Goal: Task Accomplishment & Management: Use online tool/utility

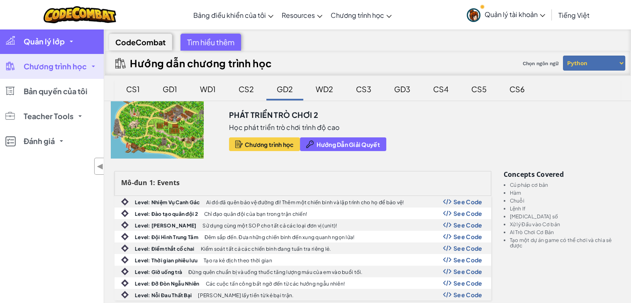
click at [57, 41] on span "Quản lý lớp" at bounding box center [44, 41] width 41 height 7
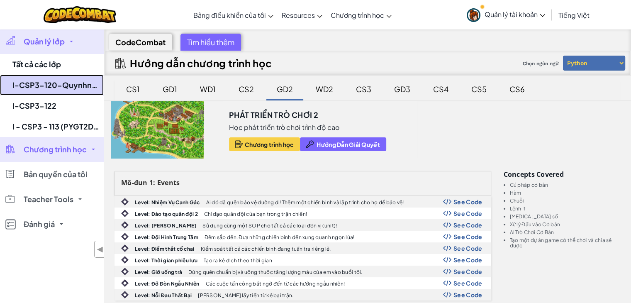
click at [68, 83] on link "I-CSP3-120-Quynhnmm" at bounding box center [52, 85] width 104 height 21
select select "57b621e7ad86a6efb5737e64"
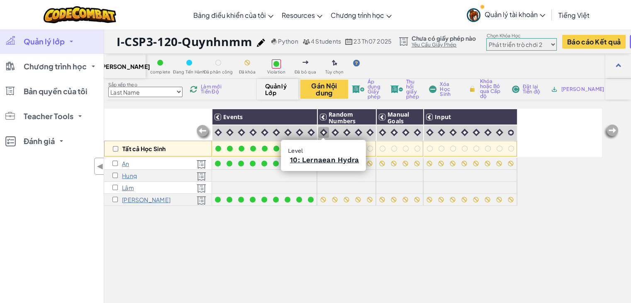
click at [324, 130] on img at bounding box center [323, 132] width 7 height 7
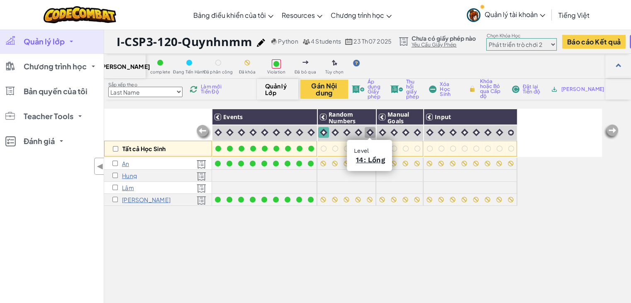
click at [371, 133] on img at bounding box center [369, 132] width 7 height 7
click at [114, 163] on input "checkbox" at bounding box center [114, 163] width 5 height 5
checkbox input "true"
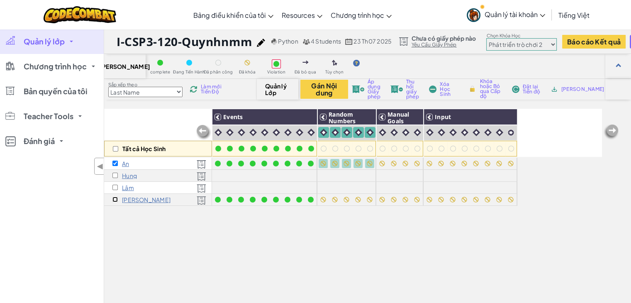
click at [114, 197] on input "checkbox" at bounding box center [114, 199] width 5 height 5
checkbox input "true"
click at [368, 116] on img at bounding box center [367, 117] width 15 height 12
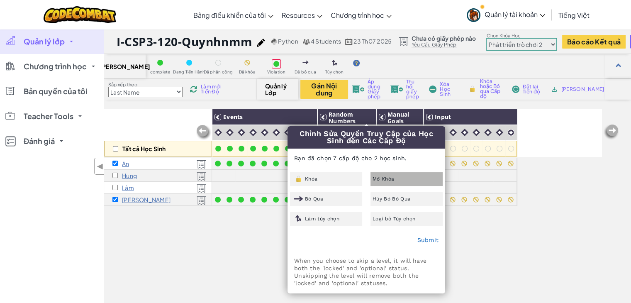
click at [403, 178] on div "Mở Khóa" at bounding box center [406, 179] width 72 height 14
click at [433, 241] on link "Submit" at bounding box center [428, 239] width 22 height 7
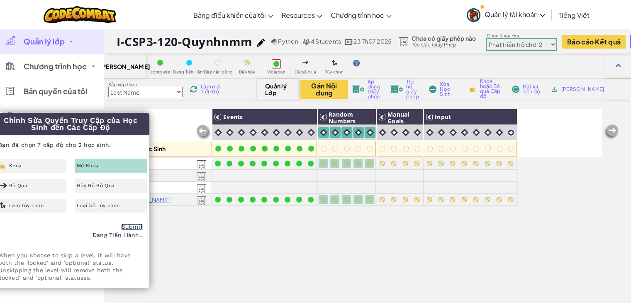
checkbox input "false"
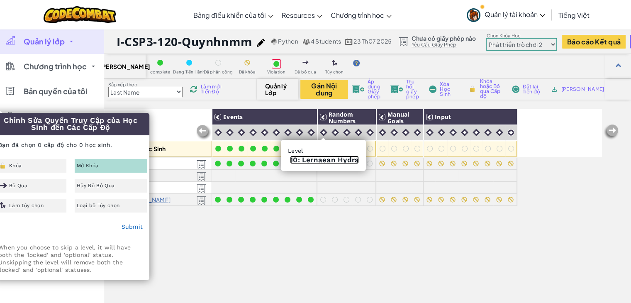
click at [322, 160] on link "10: Lernaean Hydra" at bounding box center [324, 160] width 69 height 8
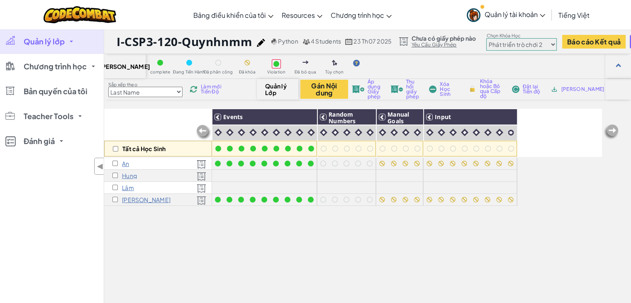
click at [211, 92] on span "Làm mới Tiến Độ" at bounding box center [213, 89] width 25 height 10
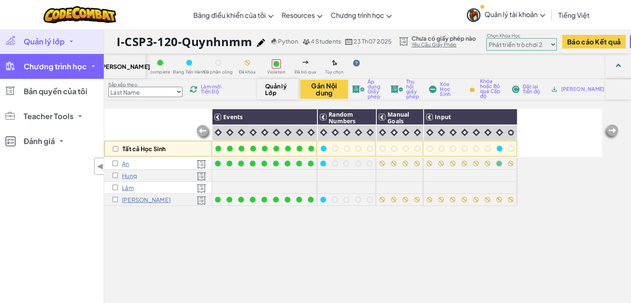
click at [73, 63] on span "Chương trình học" at bounding box center [55, 66] width 63 height 7
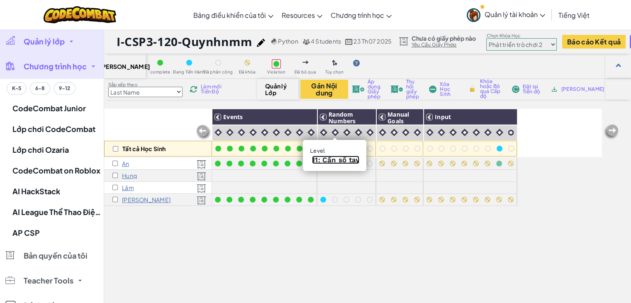
click at [333, 158] on link "11: Cần số tay" at bounding box center [335, 160] width 47 height 8
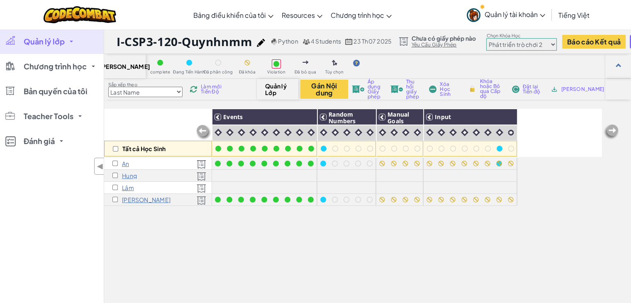
click at [206, 90] on span "Làm mới Tiến Độ" at bounding box center [213, 89] width 25 height 10
click at [208, 92] on span "Làm mới Tiến Độ" at bounding box center [213, 89] width 25 height 10
click at [207, 86] on span "Làm mới Tiến Độ" at bounding box center [213, 89] width 25 height 10
click at [212, 88] on span "Làm mới Tiến Độ" at bounding box center [213, 89] width 25 height 10
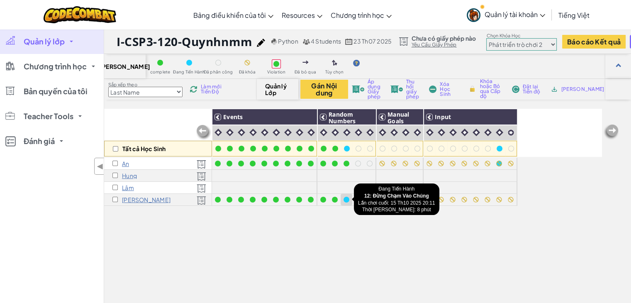
click at [351, 203] on div at bounding box center [347, 200] width 12 height 12
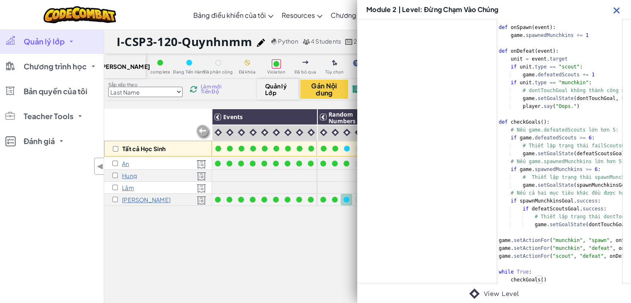
scroll to position [290, 0]
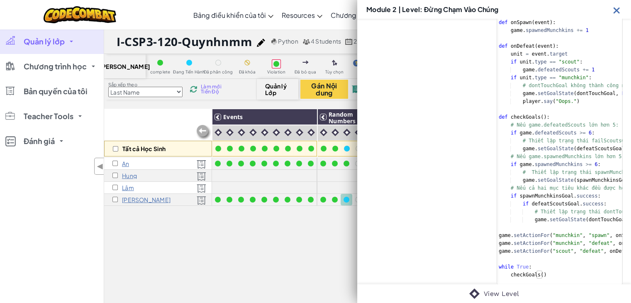
click at [617, 7] on img at bounding box center [616, 10] width 10 height 10
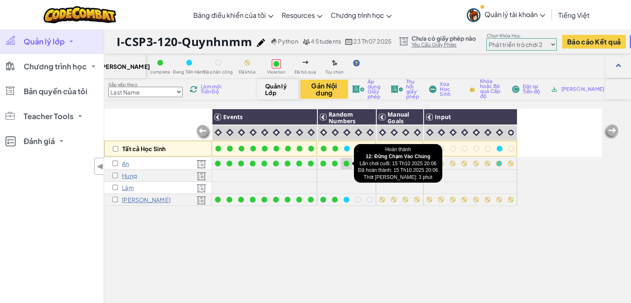
click at [346, 166] on div at bounding box center [346, 163] width 9 height 9
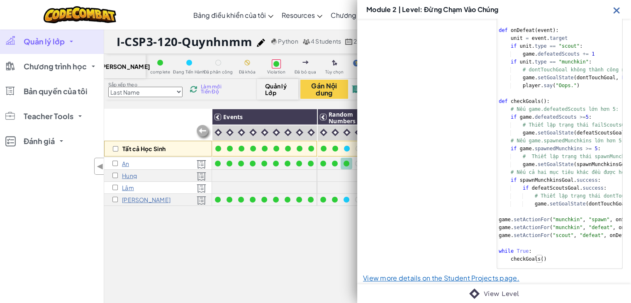
scroll to position [315, 0]
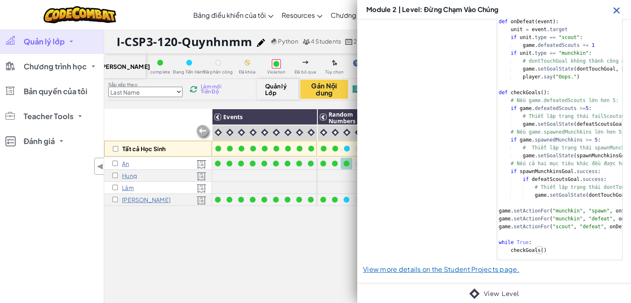
click at [619, 10] on img at bounding box center [616, 10] width 10 height 10
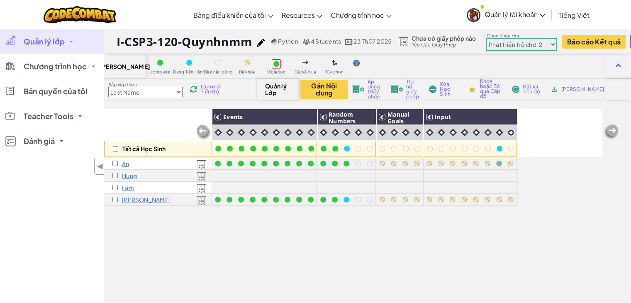
click at [208, 92] on span "Làm mới Tiến Độ" at bounding box center [213, 89] width 25 height 10
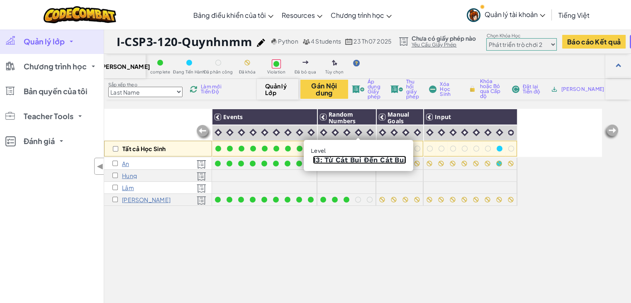
click at [355, 159] on link "13: Từ Cát Bụi Đến Cát Bụi" at bounding box center [359, 160] width 93 height 8
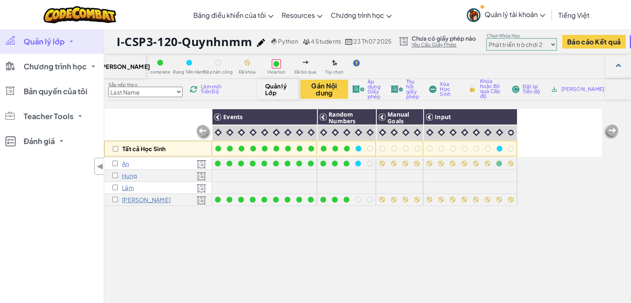
click at [206, 88] on span "Làm mới Tiến Độ" at bounding box center [213, 89] width 25 height 10
click at [213, 88] on span "Làm mới Tiến Độ" at bounding box center [213, 89] width 25 height 10
click at [357, 202] on div at bounding box center [358, 200] width 6 height 6
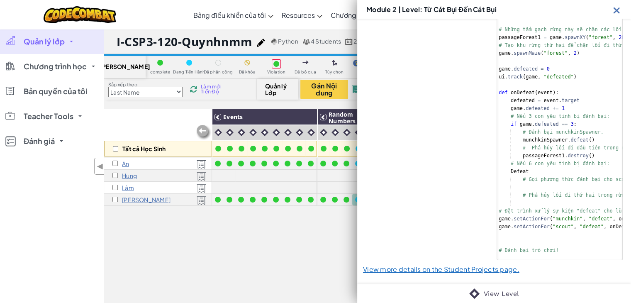
scroll to position [212, 0]
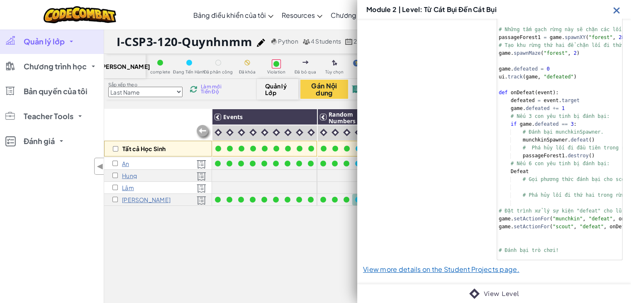
click at [616, 9] on img at bounding box center [616, 10] width 10 height 10
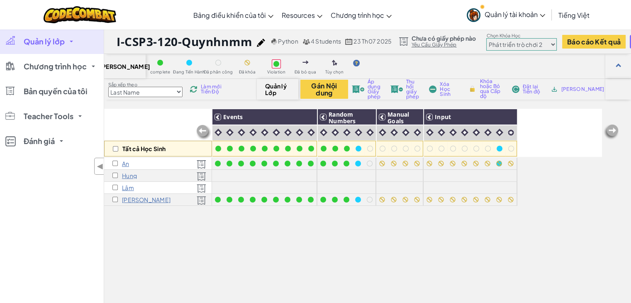
click at [210, 85] on span "Làm mới Tiến Độ" at bounding box center [213, 89] width 25 height 10
click at [213, 90] on span "Làm mới Tiến Độ" at bounding box center [213, 89] width 25 height 10
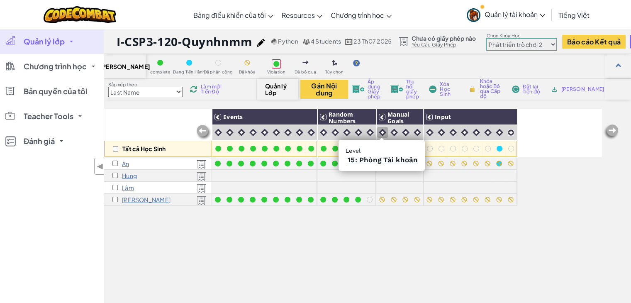
click at [382, 133] on img at bounding box center [382, 132] width 7 height 7
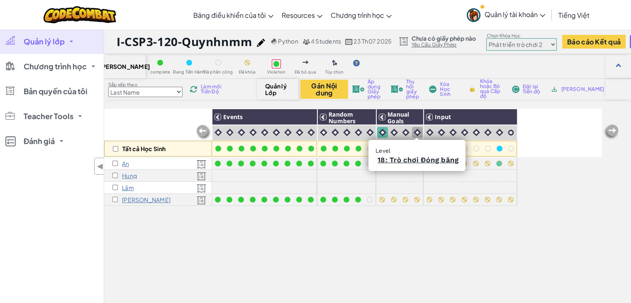
click at [416, 131] on img at bounding box center [417, 132] width 7 height 7
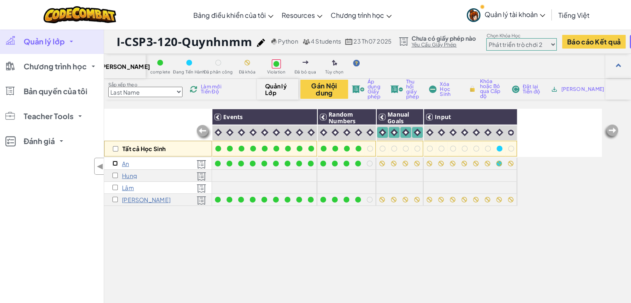
click at [114, 163] on input "checkbox" at bounding box center [114, 163] width 5 height 5
checkbox input "true"
click at [114, 200] on input "checkbox" at bounding box center [114, 199] width 5 height 5
checkbox input "true"
click at [415, 122] on img at bounding box center [414, 117] width 15 height 12
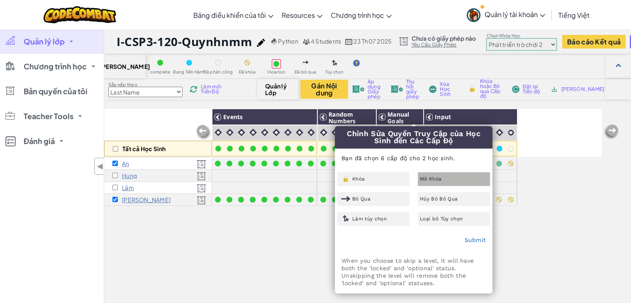
click at [442, 175] on div "Mở Khóa" at bounding box center [454, 179] width 72 height 14
click at [476, 241] on link "Submit" at bounding box center [475, 239] width 22 height 7
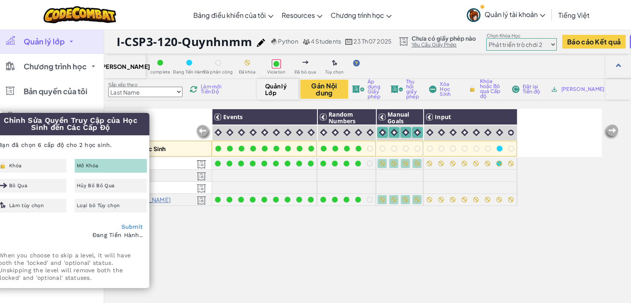
checkbox input "false"
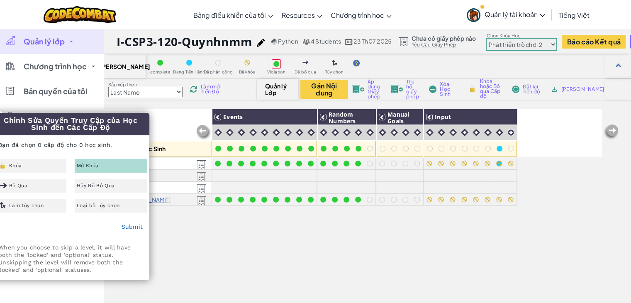
click at [204, 93] on span "Làm mới Tiến Độ" at bounding box center [213, 89] width 25 height 10
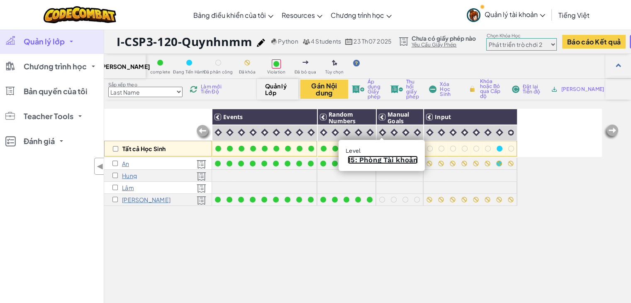
click at [381, 161] on link "15: Phòng Tài khoản" at bounding box center [383, 160] width 70 height 8
click at [395, 159] on link "16: Đá Quý Nóng" at bounding box center [394, 160] width 58 height 8
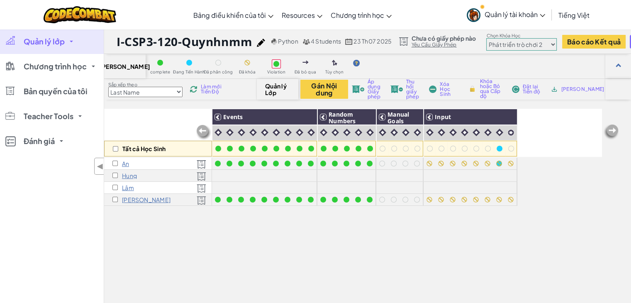
click at [212, 89] on span "Làm mới Tiến Độ" at bounding box center [213, 89] width 25 height 10
click at [202, 85] on span "Làm mới Tiến Độ" at bounding box center [213, 89] width 25 height 10
click at [194, 85] on div "Sắp xếp theo Last Name first Name Progress (High to Low) Progress (Low to Hight…" at bounding box center [180, 89] width 153 height 16
click at [197, 90] on img at bounding box center [193, 89] width 10 height 10
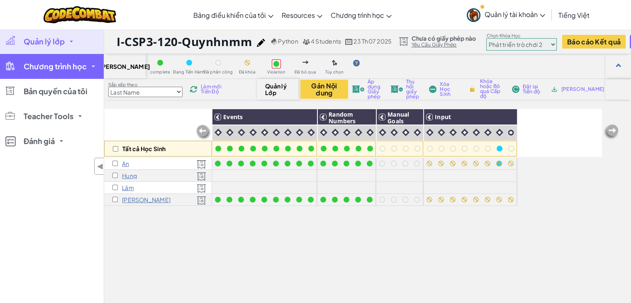
drag, startPoint x: 84, startPoint y: 70, endPoint x: 87, endPoint y: 78, distance: 8.7
click at [84, 70] on span "Chương trình học" at bounding box center [55, 66] width 63 height 7
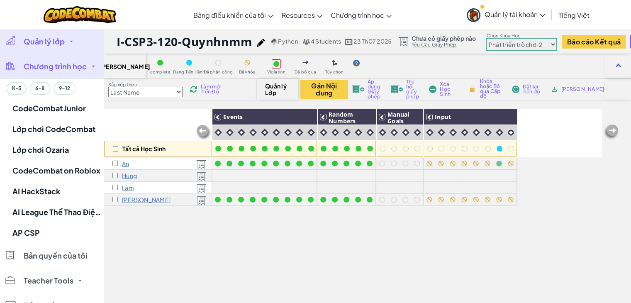
click at [211, 87] on span "Làm mới Tiến Độ" at bounding box center [213, 89] width 25 height 10
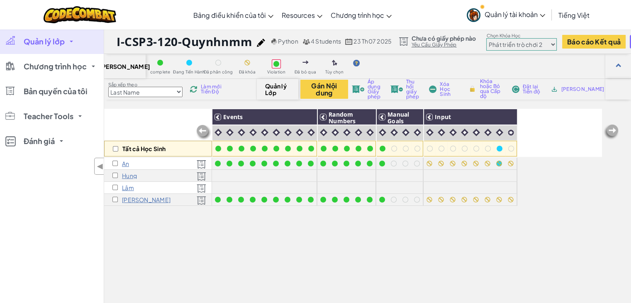
click at [212, 88] on span "Làm mới Tiến Độ" at bounding box center [213, 89] width 25 height 10
click at [206, 88] on span "Làm mới Tiến Độ" at bounding box center [213, 89] width 25 height 10
click at [214, 88] on span "Làm mới Tiến Độ" at bounding box center [213, 89] width 25 height 10
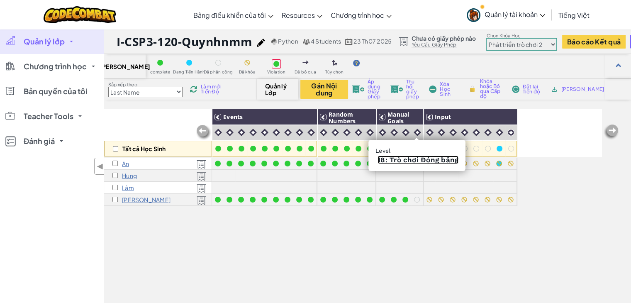
click at [417, 161] on link "18: Trò chơi Đóng băng" at bounding box center [417, 160] width 81 height 8
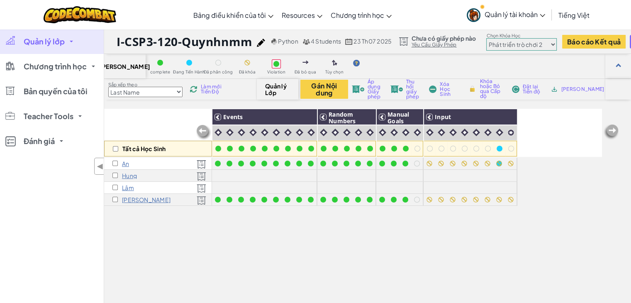
click at [223, 86] on span "Làm mới Tiến Độ" at bounding box center [213, 89] width 25 height 10
click at [214, 89] on span "Làm mới Tiến Độ" at bounding box center [213, 89] width 25 height 10
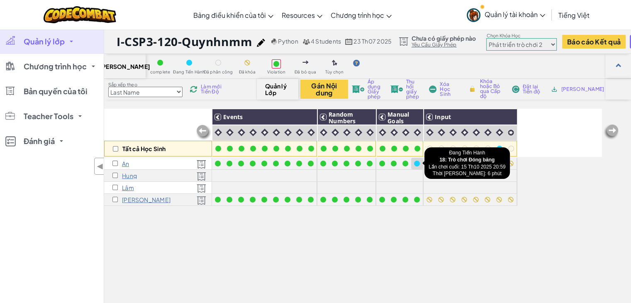
click at [418, 162] on div at bounding box center [417, 164] width 6 height 6
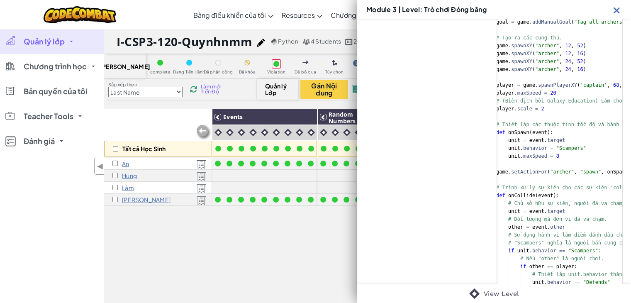
scroll to position [0, 0]
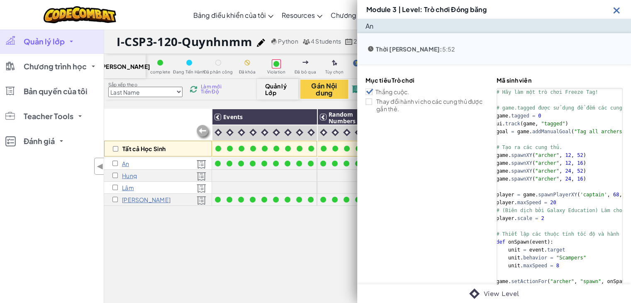
click at [206, 90] on span "Làm mới Tiến Độ" at bounding box center [213, 89] width 25 height 10
click at [614, 8] on img at bounding box center [616, 10] width 10 height 10
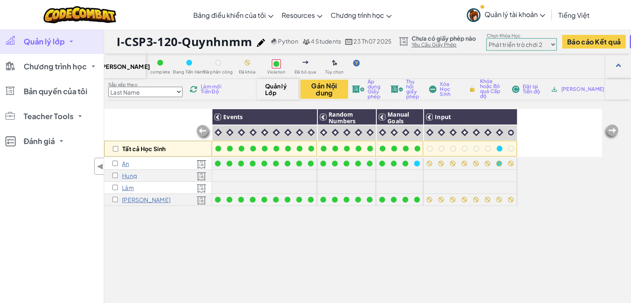
click at [207, 92] on span "Làm mới Tiến Độ" at bounding box center [213, 89] width 25 height 10
click at [207, 88] on span "Làm mới Tiến Độ" at bounding box center [213, 89] width 25 height 10
click at [414, 199] on div at bounding box center [417, 200] width 6 height 6
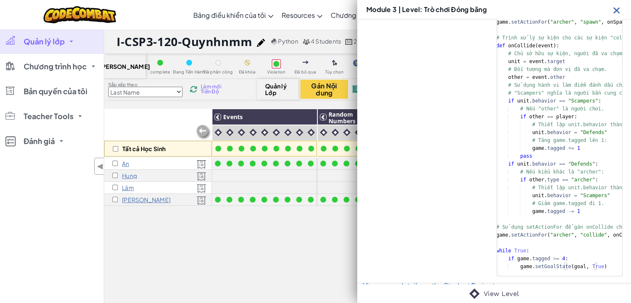
scroll to position [275, 0]
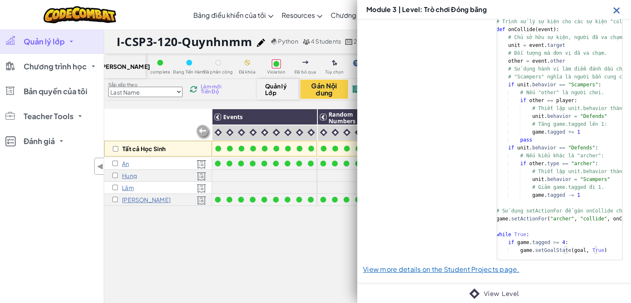
click at [617, 7] on img at bounding box center [616, 10] width 10 height 10
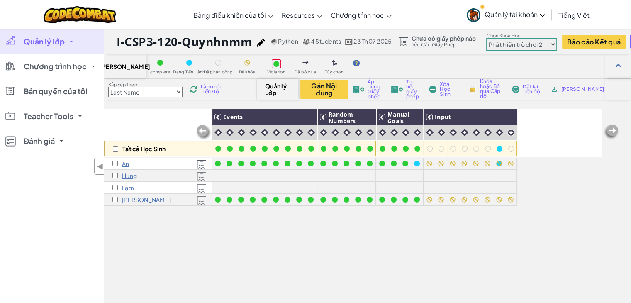
click at [201, 88] on div "Làm mới Tiến Độ" at bounding box center [208, 89] width 40 height 6
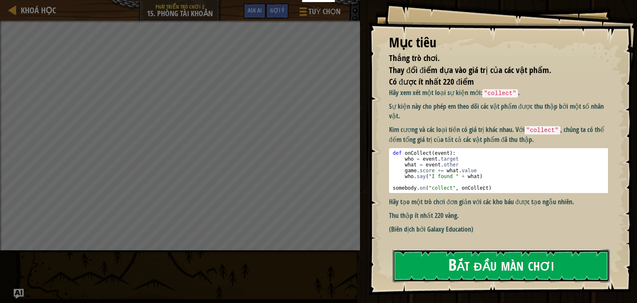
click at [548, 267] on button "Bắt đầu màn chơi" at bounding box center [501, 265] width 217 height 33
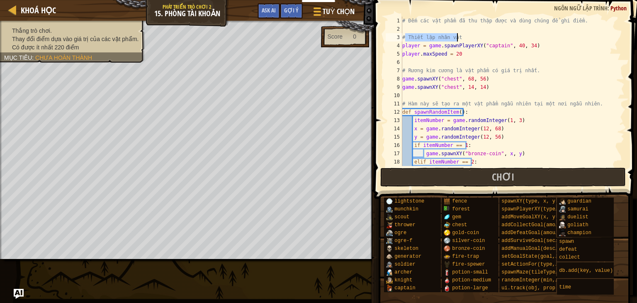
drag, startPoint x: 407, startPoint y: 39, endPoint x: 472, endPoint y: 39, distance: 65.5
click at [472, 39] on div "# Đếm các vật phẩm đã thu thập được và dùng chúng để ghi điểm. # Thiết lập nhân…" at bounding box center [510, 100] width 218 height 166
drag, startPoint x: 408, startPoint y: 70, endPoint x: 526, endPoint y: 70, distance: 117.8
click at [526, 70] on div "# Đếm các vật phẩm đã thu thập được và dùng chúng để ghi điểm. # Thiết lập nhân…" at bounding box center [510, 100] width 218 height 166
drag, startPoint x: 465, startPoint y: 35, endPoint x: 407, endPoint y: 37, distance: 57.7
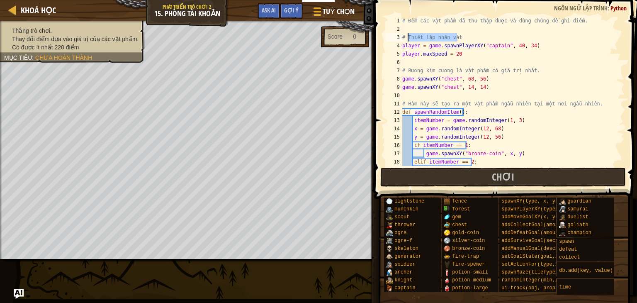
click at [407, 37] on div "# Đếm các vật phẩm đã thu thập được và dùng chúng để ghi điểm. # Thiết lập nhân…" at bounding box center [510, 100] width 218 height 166
drag, startPoint x: 408, startPoint y: 47, endPoint x: 431, endPoint y: 48, distance: 23.2
click at [431, 48] on div "# Đếm các vật phẩm đã thu thập được và dùng chúng để ghi điểm. # Thiết lập nhân…" at bounding box center [510, 100] width 218 height 166
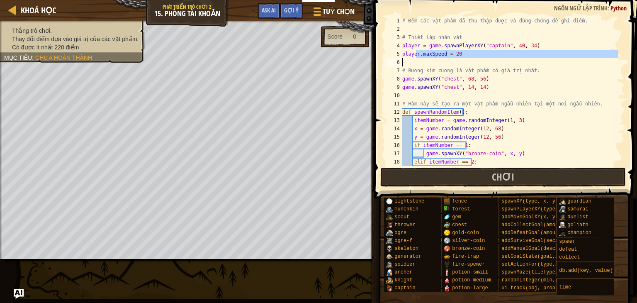
drag, startPoint x: 449, startPoint y: 63, endPoint x: 455, endPoint y: 62, distance: 5.9
click at [454, 64] on div "# Đếm các vật phẩm đã thu thập được và dùng chúng để ghi điểm. # Thiết lập nhân…" at bounding box center [510, 100] width 218 height 166
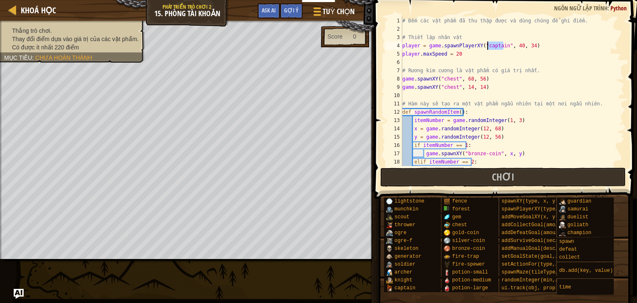
drag, startPoint x: 503, startPoint y: 48, endPoint x: 489, endPoint y: 49, distance: 13.7
click at [488, 46] on div "# Đếm các vật phẩm đã thu thập được và dùng chúng để ghi điểm. # Thiết lập nhân…" at bounding box center [510, 100] width 218 height 166
type textarea "player = game.spawnPlayerXY("captain", 40, 34)"
drag, startPoint x: 479, startPoint y: 92, endPoint x: 485, endPoint y: 92, distance: 6.6
click at [485, 92] on div "# Đếm các vật phẩm đã thu thập được và dùng chúng để ghi điểm. # Thiết lập nhân…" at bounding box center [510, 100] width 218 height 166
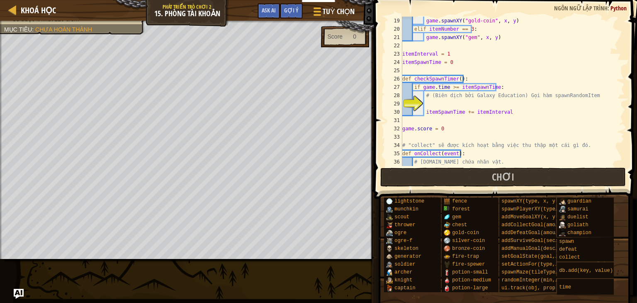
scroll to position [149, 0]
drag, startPoint x: 551, startPoint y: 100, endPoint x: 585, endPoint y: 103, distance: 33.7
click at [585, 103] on div "game . spawnXY ( "gold-coin" , x , y ) elif itemNumber == 3 : game . spawnXY ( …" at bounding box center [510, 100] width 218 height 166
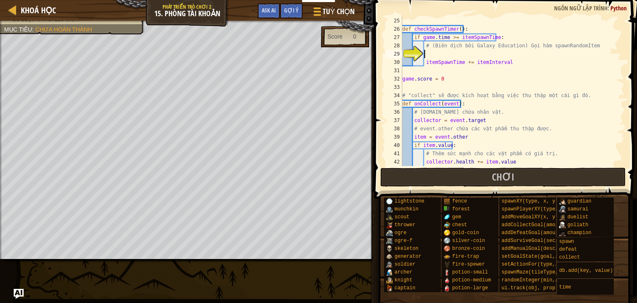
scroll to position [249, 0]
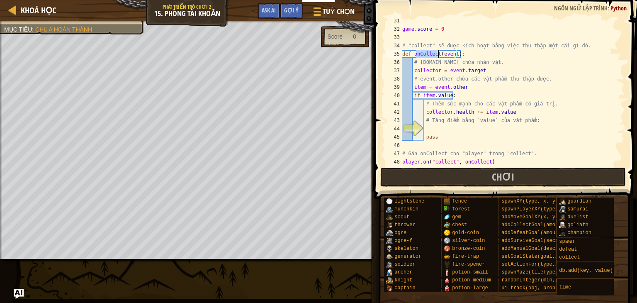
drag, startPoint x: 415, startPoint y: 57, endPoint x: 438, endPoint y: 55, distance: 22.9
click at [438, 55] on div "game . score = 0 # "collect" sẽ được kích hoạt bằng việc thu thập một cái gì đó…" at bounding box center [510, 100] width 218 height 166
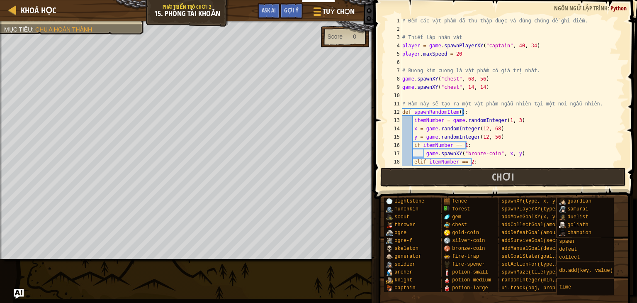
scroll to position [0, 0]
drag, startPoint x: 421, startPoint y: 45, endPoint x: 382, endPoint y: 45, distance: 39.4
click at [382, 45] on div "def onCollect(event): 1 2 3 4 5 6 7 8 9 10 11 12 13 14 15 16 17 18 19 # Đếm các…" at bounding box center [504, 115] width 265 height 223
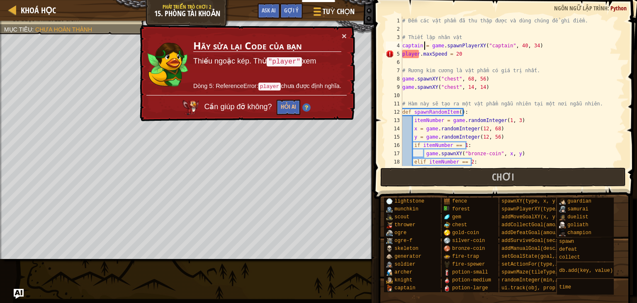
click at [416, 56] on div "# Đếm các vật phẩm đã thu thập được và dùng chúng để ghi điểm. # Thiết lập nhân…" at bounding box center [510, 100] width 218 height 166
click at [415, 55] on div "# Đếm các vật phẩm đã thu thập được và dùng chúng để ghi điểm. # Thiết lập nhân…" at bounding box center [510, 100] width 218 height 166
drag, startPoint x: 419, startPoint y: 53, endPoint x: 397, endPoint y: 56, distance: 21.8
click at [397, 56] on div "player.maxSpeed = 20 1 2 3 4 5 6 7 8 9 10 11 12 13 14 15 16 17 18 19 # Đếm các …" at bounding box center [504, 91] width 241 height 149
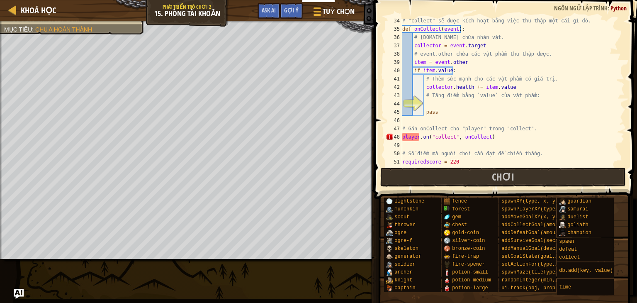
scroll to position [274, 0]
click at [416, 136] on div "# "collect" sẽ được kích hoạt bằng việc thu thập một cái gì đó. def onCollect (…" at bounding box center [510, 100] width 218 height 166
drag, startPoint x: 394, startPoint y: 139, endPoint x: 387, endPoint y: 140, distance: 6.6
click at [387, 140] on div "player.on("collect", onCollect) 34 35 36 37 38 39 40 41 42 43 44 45 46 47 48 49…" at bounding box center [504, 91] width 241 height 149
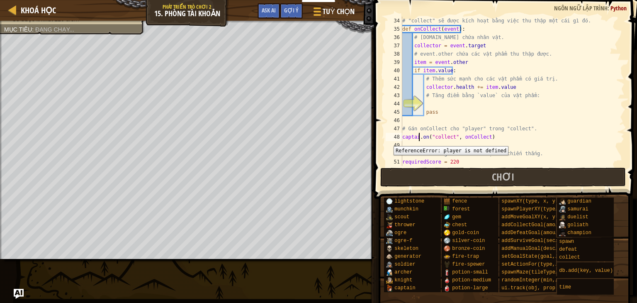
type textarea "captain.on("collect", onCollect)"
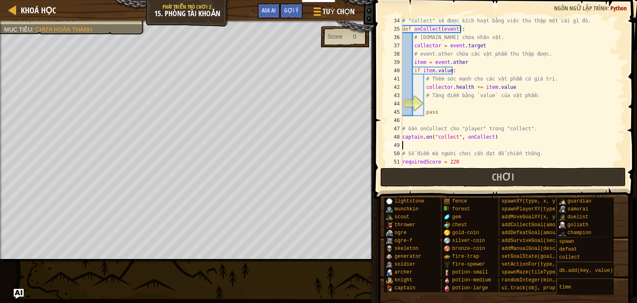
click at [567, 142] on div "# "collect" sẽ được kích hoạt bằng việc thu thập một cái gì đó. def onCollect (…" at bounding box center [510, 100] width 218 height 166
